Goal: Transaction & Acquisition: Purchase product/service

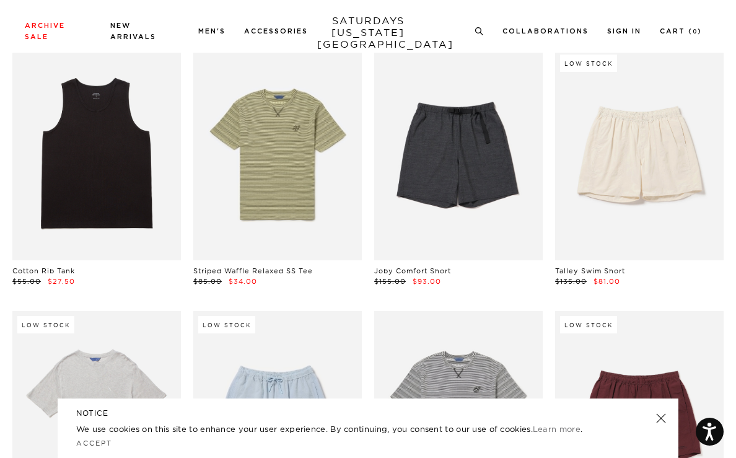
scroll to position [878, 0]
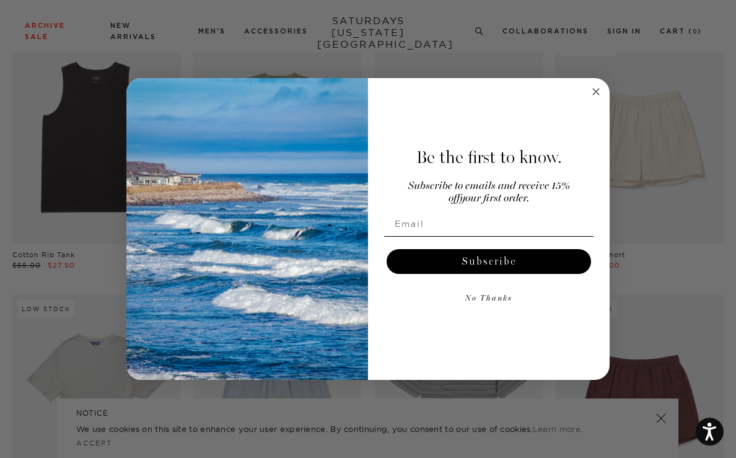
click at [592, 90] on circle "Close dialog" at bounding box center [596, 91] width 14 height 14
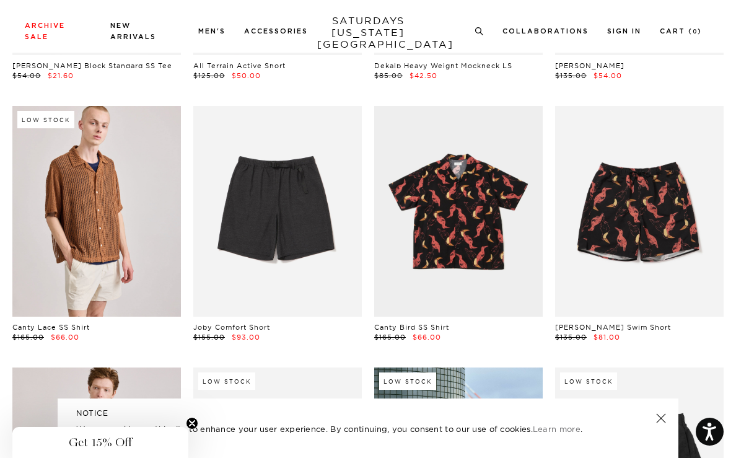
scroll to position [2899, 0]
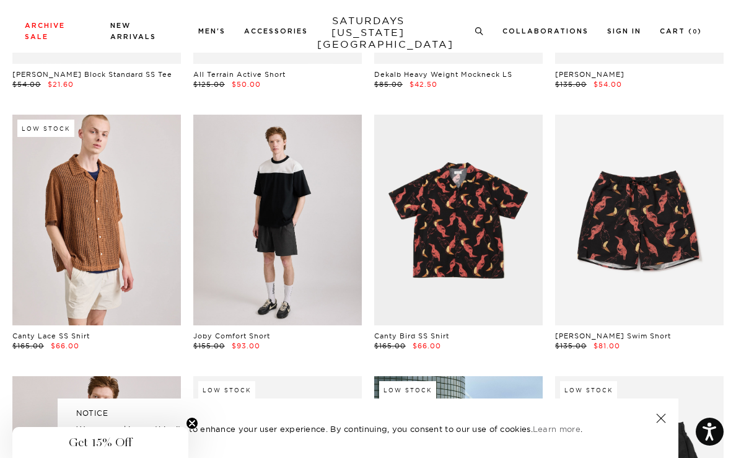
click at [277, 229] on link at bounding box center [277, 220] width 169 height 211
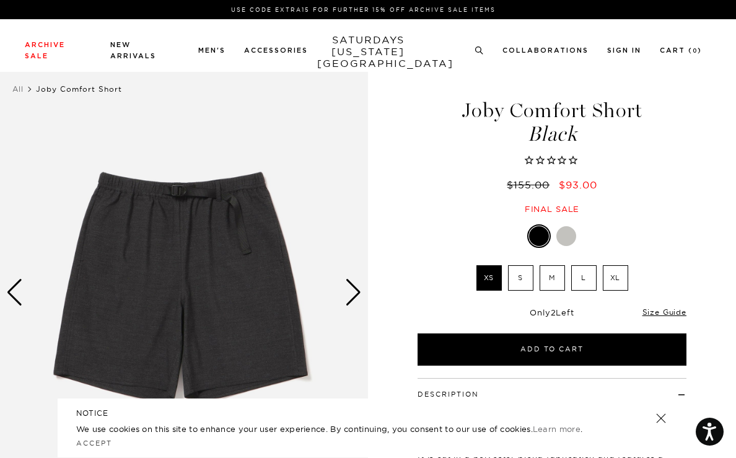
click at [351, 306] on img at bounding box center [184, 293] width 368 height 460
click at [353, 292] on div "Next slide" at bounding box center [353, 292] width 17 height 27
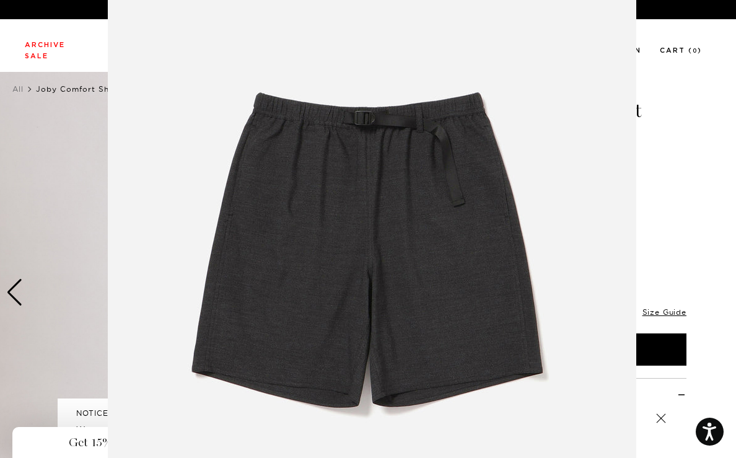
scroll to position [63, 0]
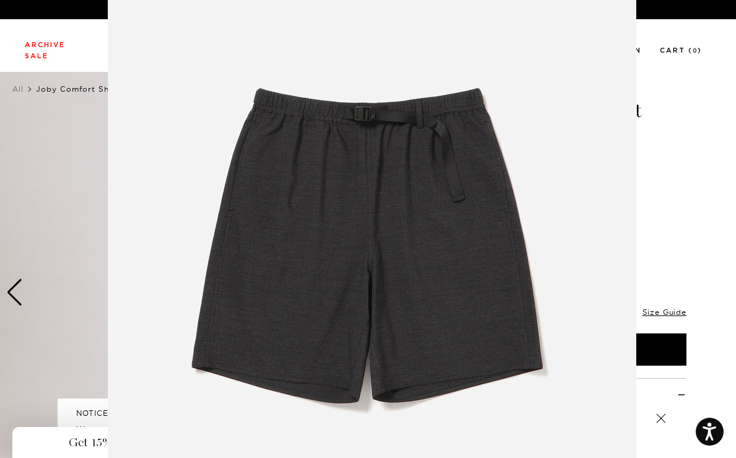
click at [675, 179] on figure at bounding box center [368, 229] width 736 height 458
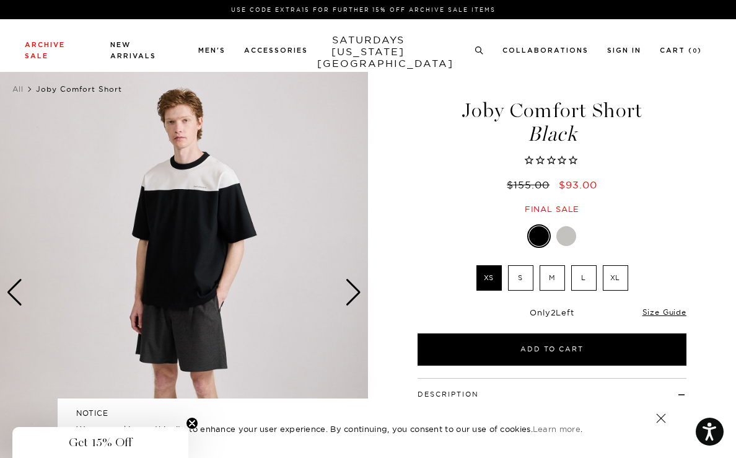
scroll to position [0, 0]
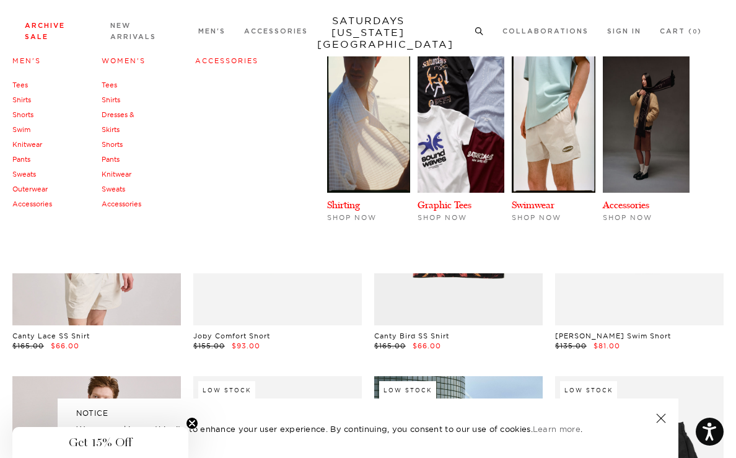
click at [46, 38] on link "Archive Sale" at bounding box center [45, 31] width 40 height 18
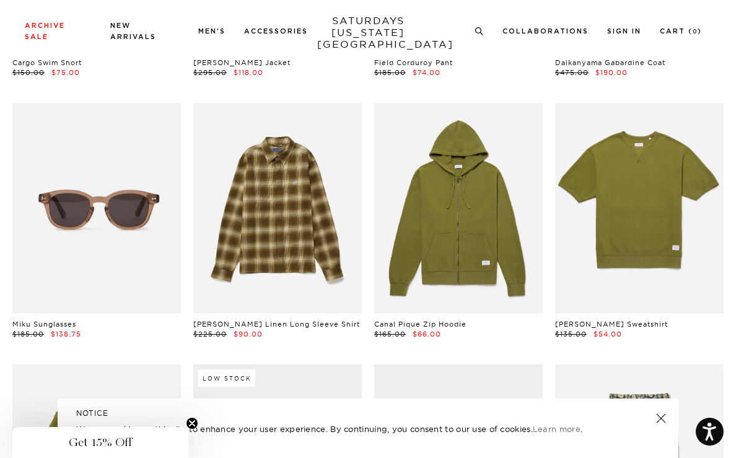
scroll to position [6292, 0]
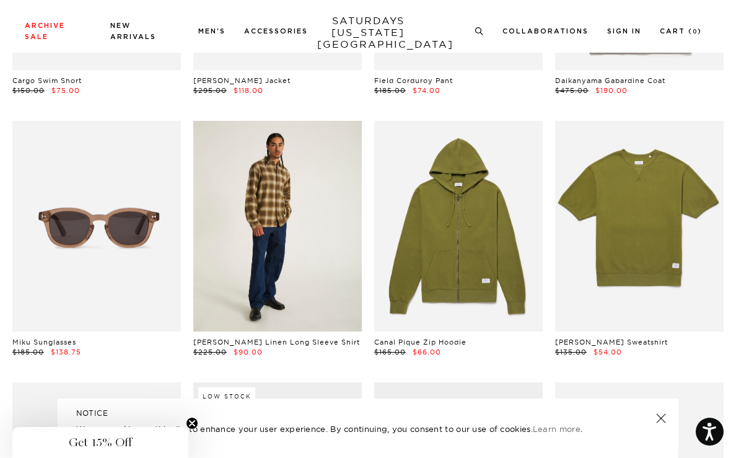
click at [273, 227] on link at bounding box center [277, 226] width 169 height 211
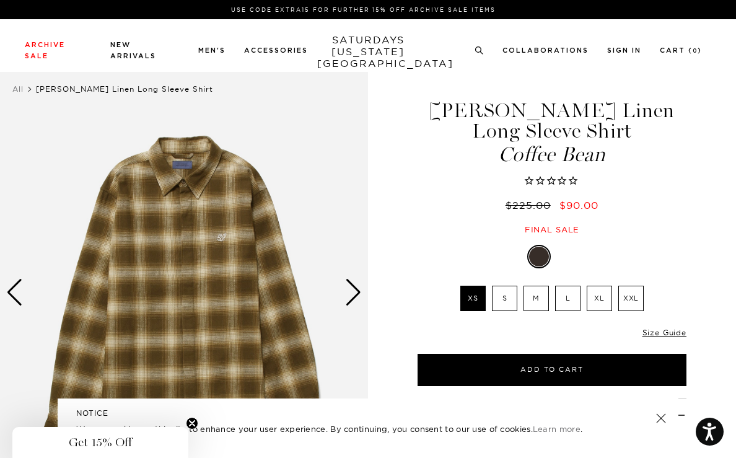
click at [356, 294] on div "Next slide" at bounding box center [353, 292] width 17 height 27
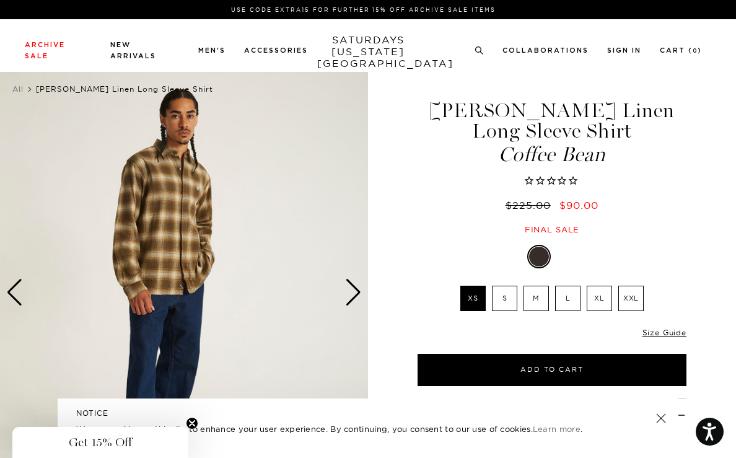
click at [354, 292] on div "Next slide" at bounding box center [353, 292] width 17 height 27
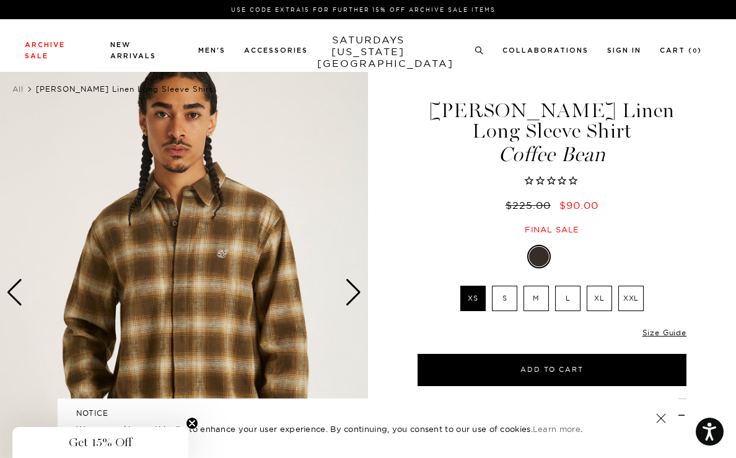
click at [354, 292] on div "Next slide" at bounding box center [353, 292] width 17 height 27
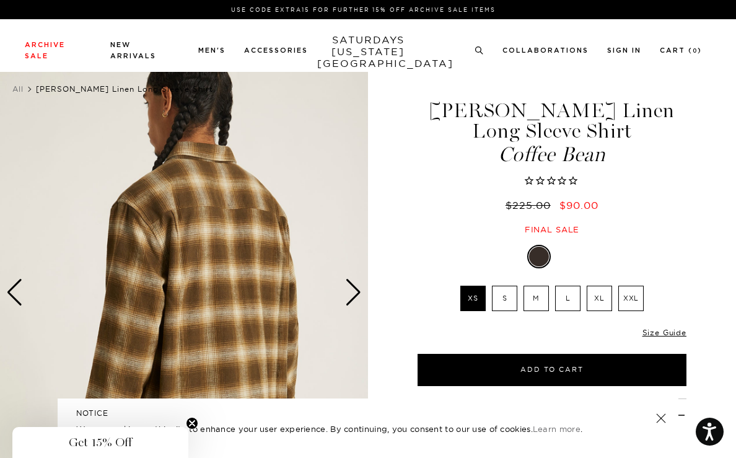
click at [354, 292] on div "Next slide" at bounding box center [353, 292] width 17 height 27
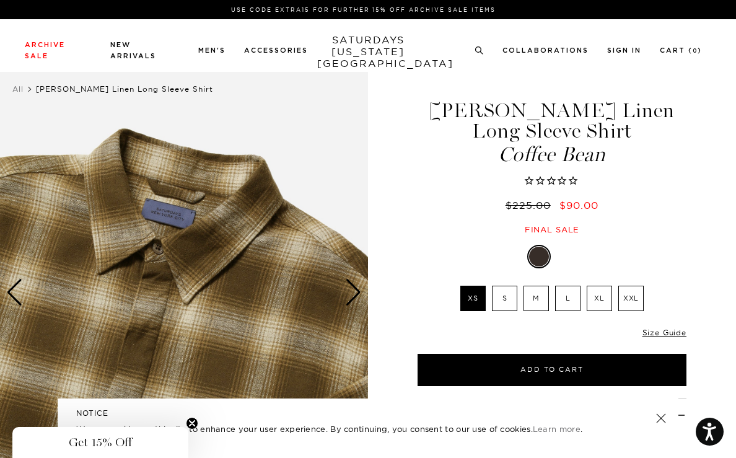
click at [354, 292] on div "Next slide" at bounding box center [353, 292] width 17 height 27
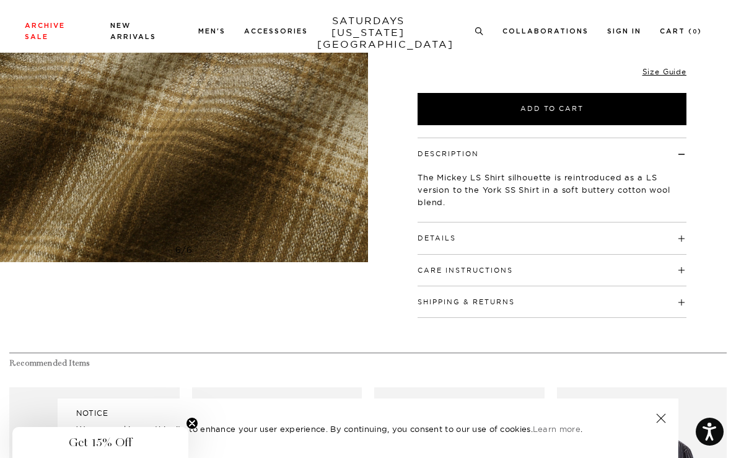
scroll to position [416, 0]
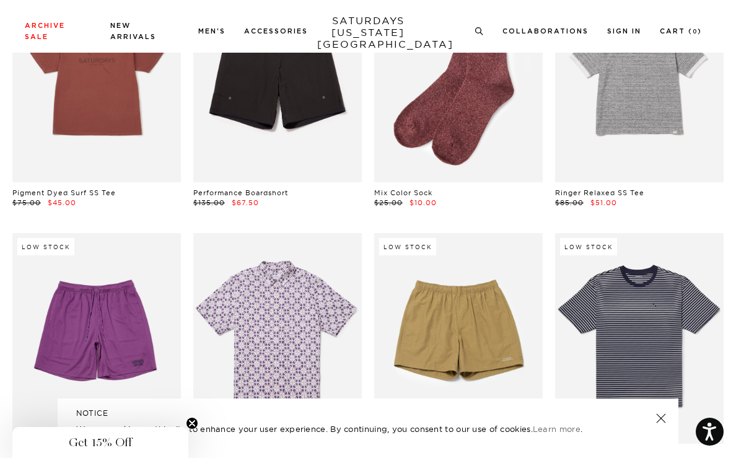
scroll to position [7749, 0]
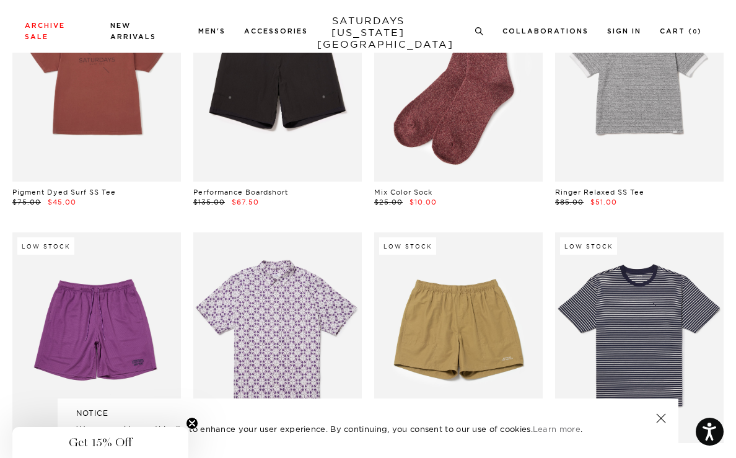
click at [471, 342] on link at bounding box center [458, 337] width 169 height 211
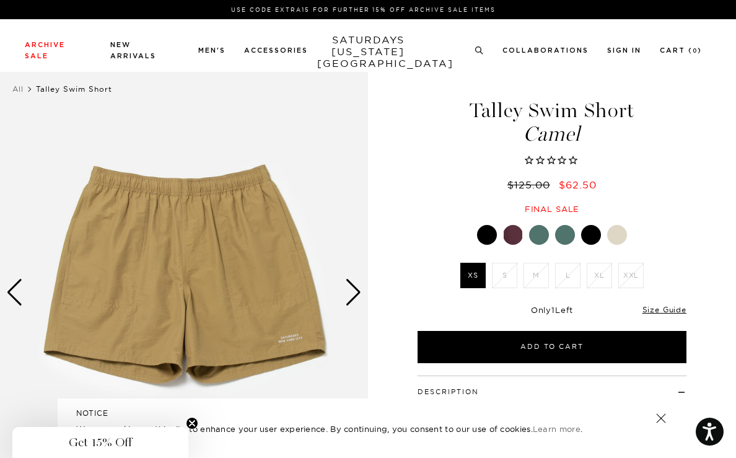
click at [354, 301] on div "Next slide" at bounding box center [353, 292] width 17 height 27
click at [354, 292] on div "Next slide" at bounding box center [353, 292] width 17 height 27
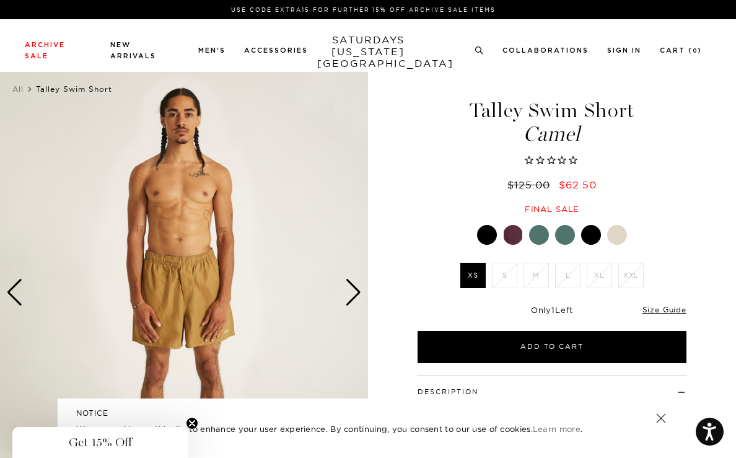
click at [354, 292] on div "Next slide" at bounding box center [353, 292] width 17 height 27
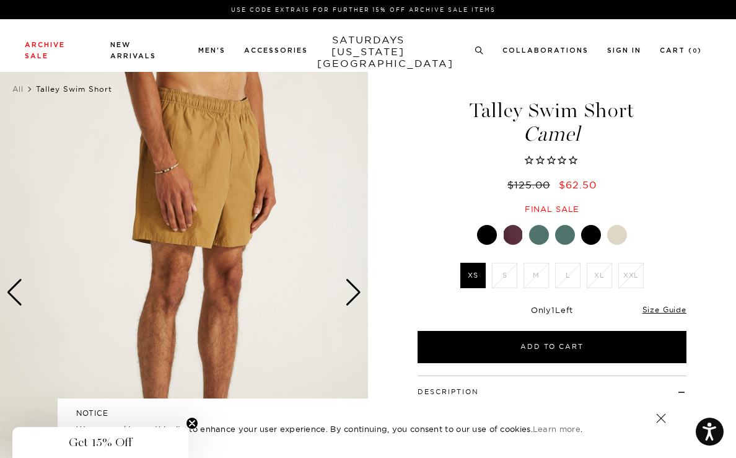
click at [354, 292] on div "Next slide" at bounding box center [353, 292] width 17 height 27
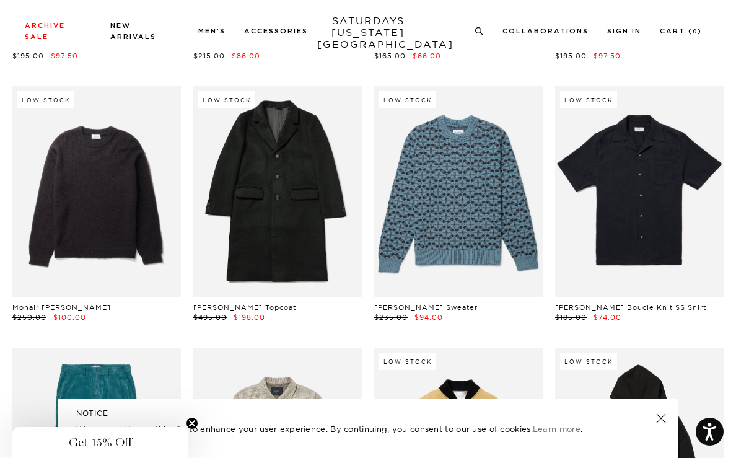
scroll to position [16307, 7]
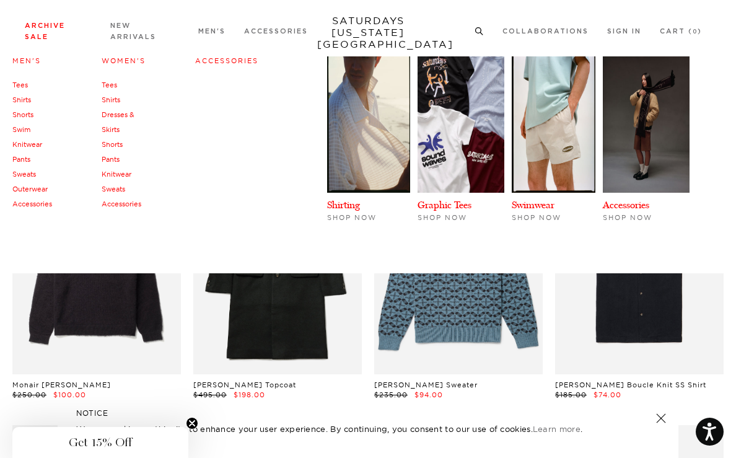
click at [35, 33] on link "Archive Sale" at bounding box center [45, 31] width 40 height 18
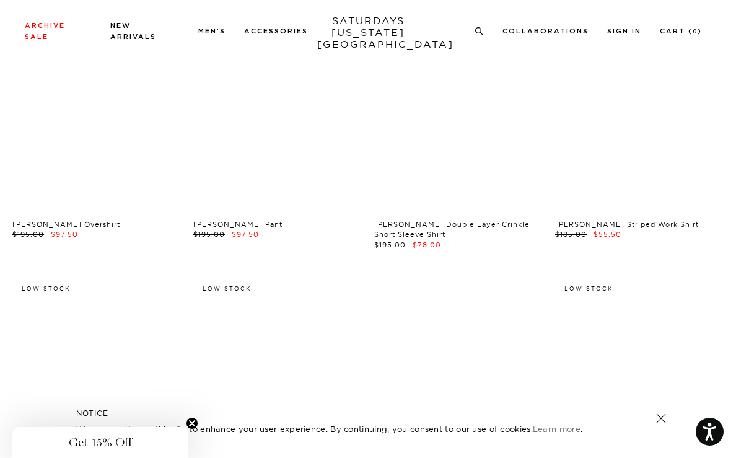
scroll to position [10111, 0]
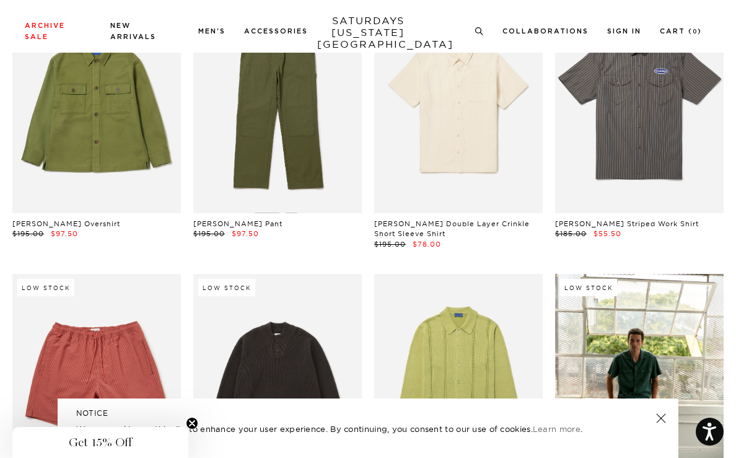
click at [659, 422] on link at bounding box center [660, 418] width 17 height 17
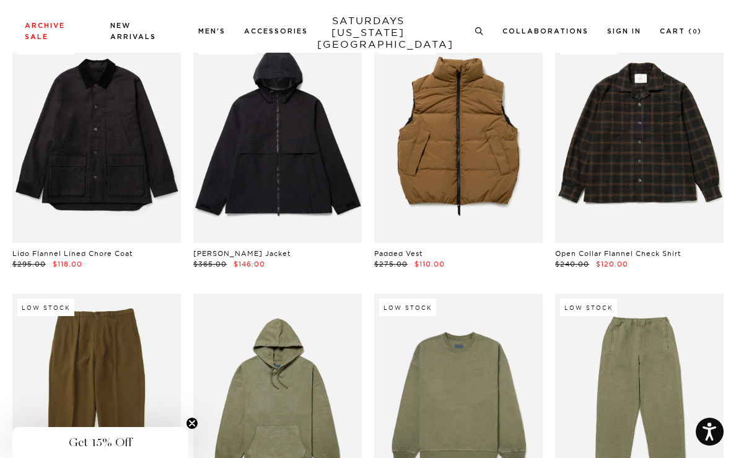
scroll to position [14558, 0]
